Goal: Entertainment & Leisure: Consume media (video, audio)

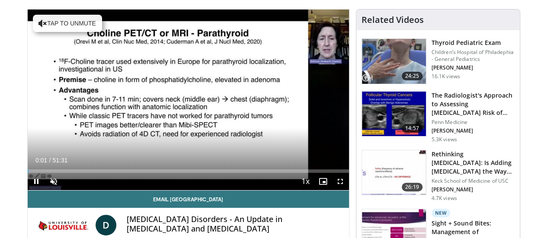
scroll to position [78, 0]
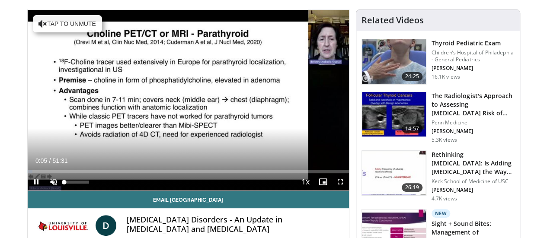
drag, startPoint x: 42, startPoint y: 197, endPoint x: 36, endPoint y: 197, distance: 6.1
click at [45, 191] on div "Unmute 0%" at bounding box center [75, 181] width 61 height 17
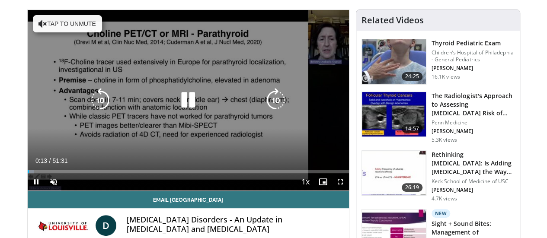
click at [37, 22] on button "Tap to unmute" at bounding box center [67, 23] width 69 height 17
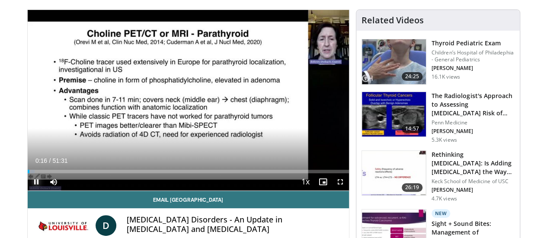
click at [28, 191] on span "Video Player" at bounding box center [36, 181] width 17 height 17
drag, startPoint x: 8, startPoint y: 185, endPoint x: 3, endPoint y: 186, distance: 4.4
click at [28, 191] on span "Video Player" at bounding box center [36, 181] width 17 height 17
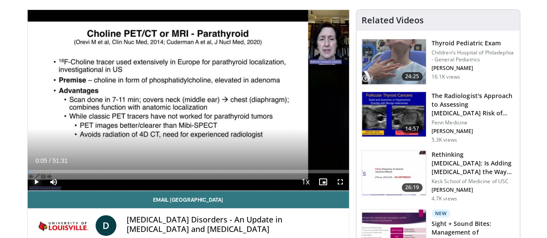
click at [28, 191] on span "Video Player" at bounding box center [36, 181] width 17 height 17
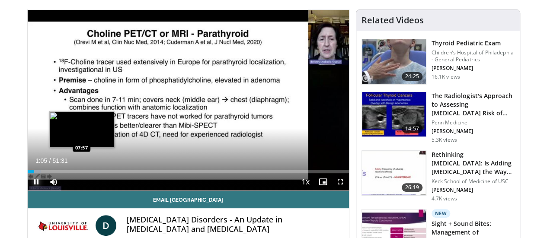
click at [60, 173] on div "Loaded : 4.17% 01:05 07:57" at bounding box center [188, 169] width 321 height 8
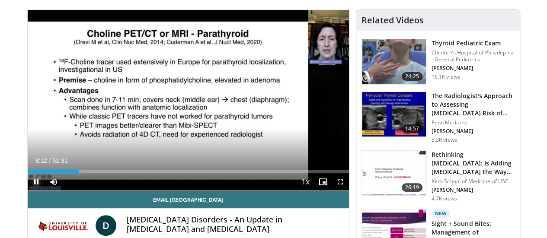
click at [28, 191] on span "Video Player" at bounding box center [36, 181] width 17 height 17
